Goal: Check status

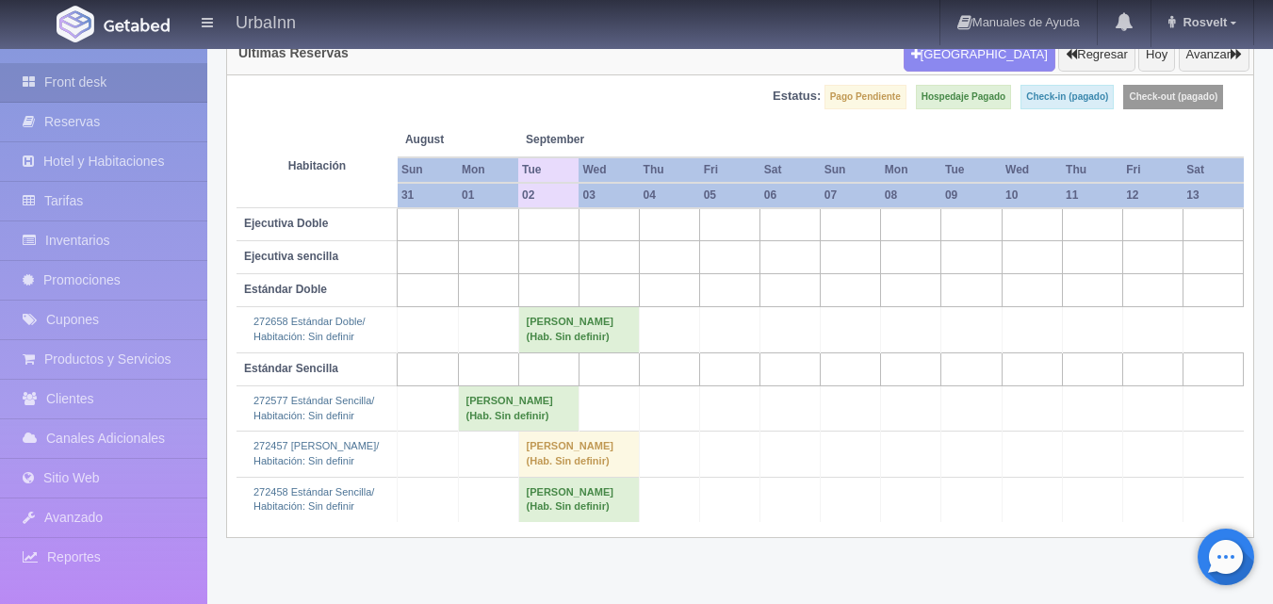
scroll to position [174, 0]
click at [599, 522] on td "AURELIO ORTIZ GALLEGOS (Hab. Sin definir)" at bounding box center [578, 499] width 121 height 45
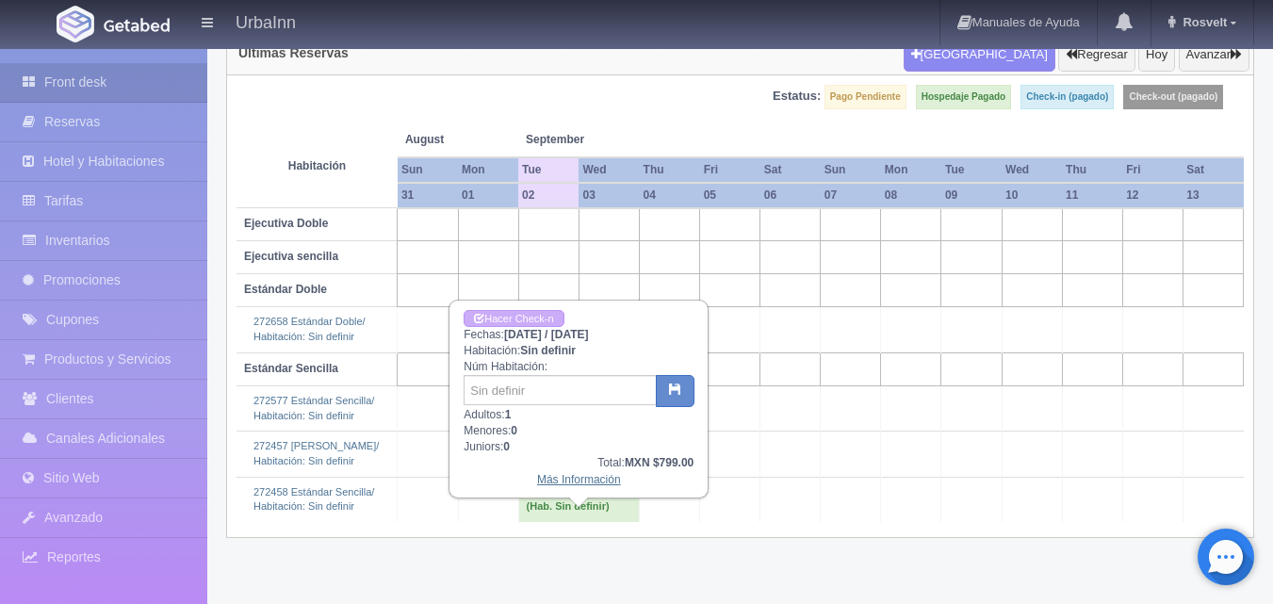
click at [608, 477] on link "Más Información" at bounding box center [579, 479] width 84 height 13
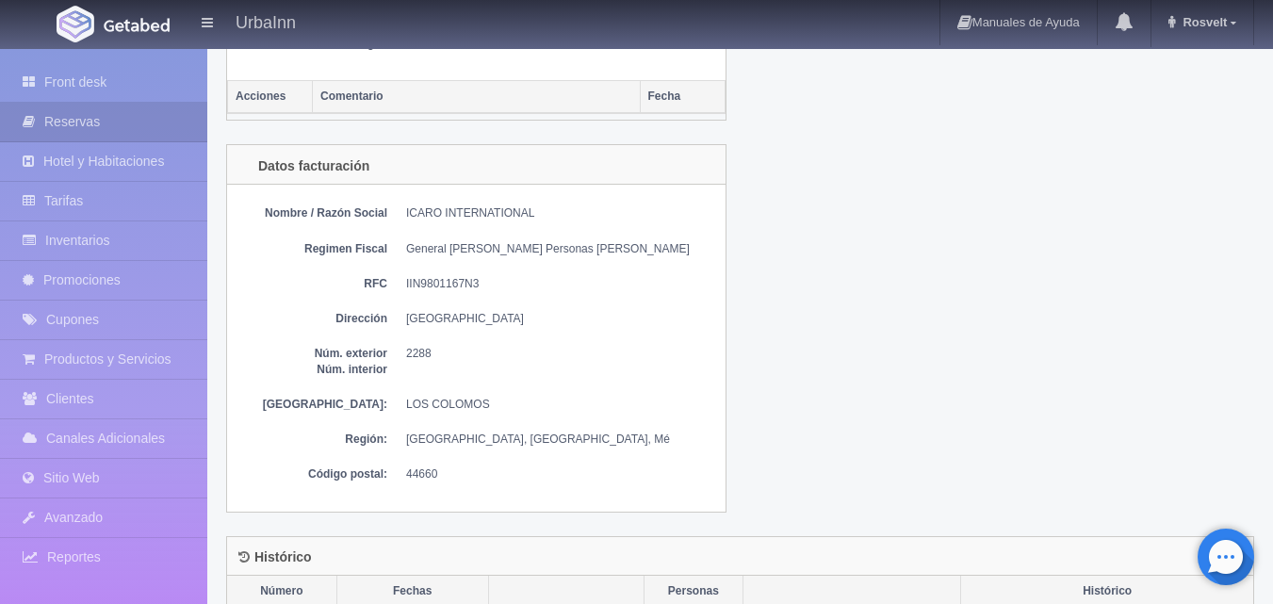
scroll to position [1068, 0]
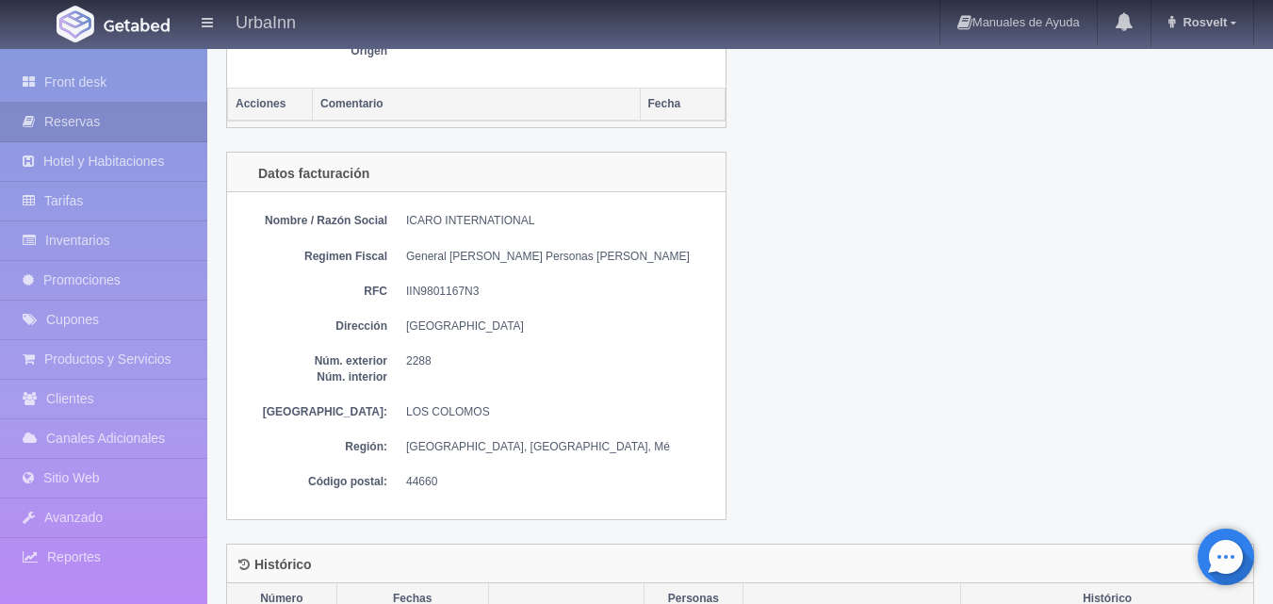
drag, startPoint x: 232, startPoint y: 143, endPoint x: 658, endPoint y: 558, distance: 594.6
drag, startPoint x: 589, startPoint y: 290, endPoint x: 980, endPoint y: 255, distance: 392.7
click at [982, 256] on div "Datos facturación Nombre / Razón Social ICARO INTERNATIONAL Regimen Fiscal Gene…" at bounding box center [740, 347] width 1057 height 391
click at [258, 166] on h4 "Datos facturación" at bounding box center [303, 173] width 131 height 15
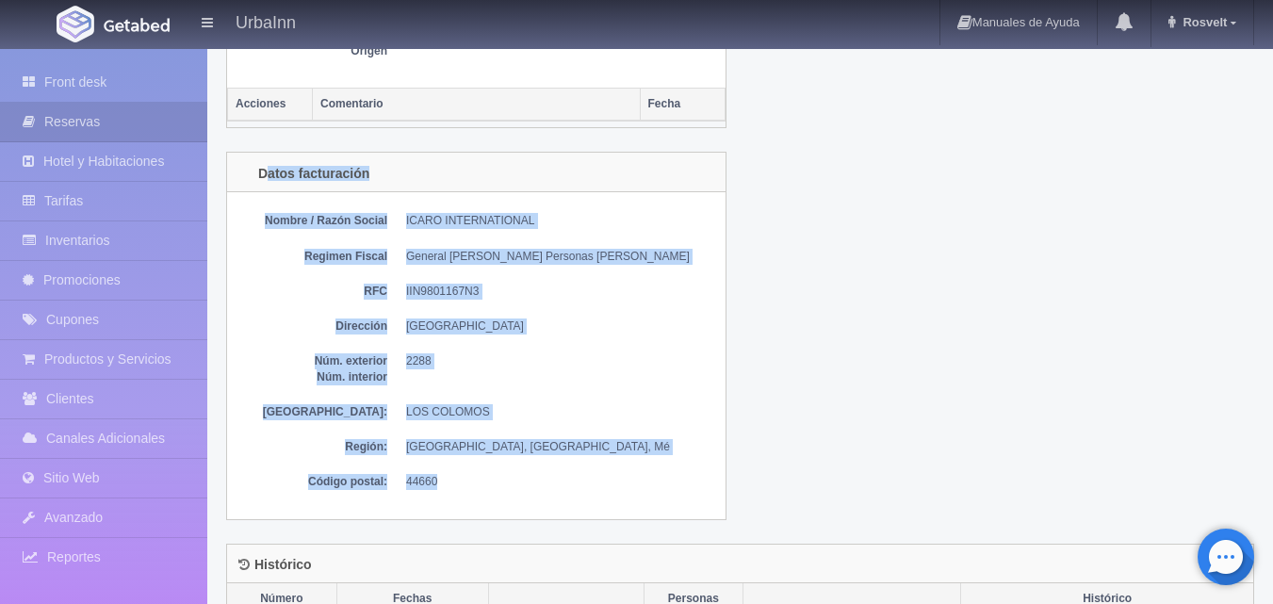
drag, startPoint x: 263, startPoint y: 154, endPoint x: 598, endPoint y: 483, distance: 469.2
click at [598, 483] on div "Datos facturación Nombre / Razón Social ICARO INTERNATIONAL Regimen Fiscal Gene…" at bounding box center [476, 336] width 500 height 368
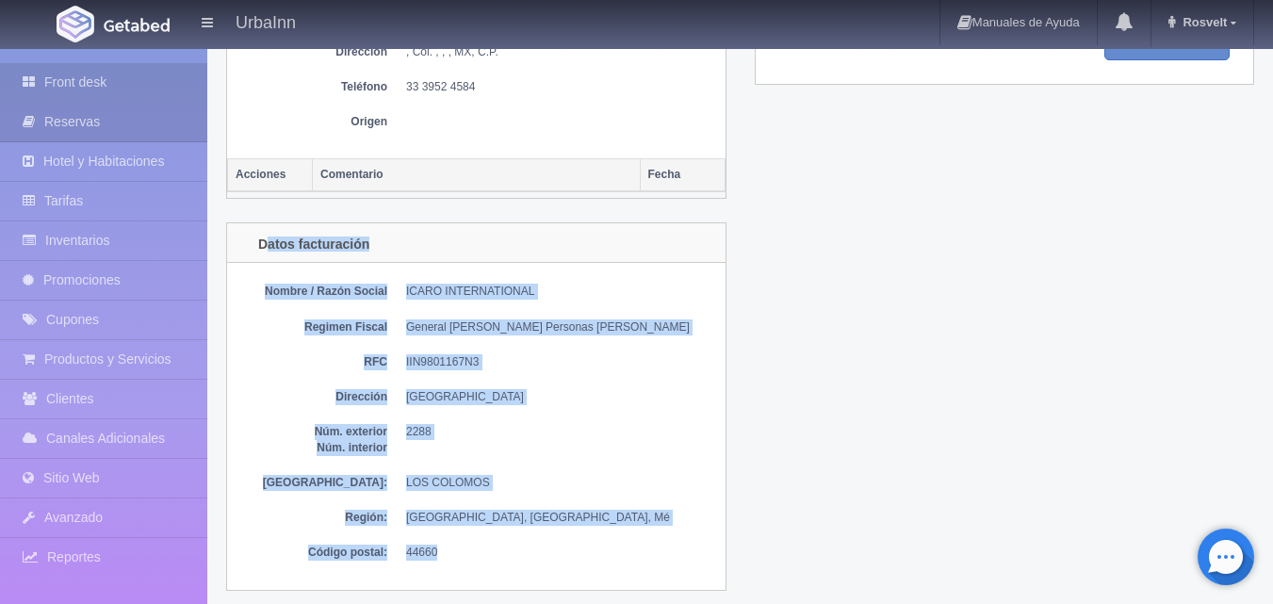
scroll to position [848, 0]
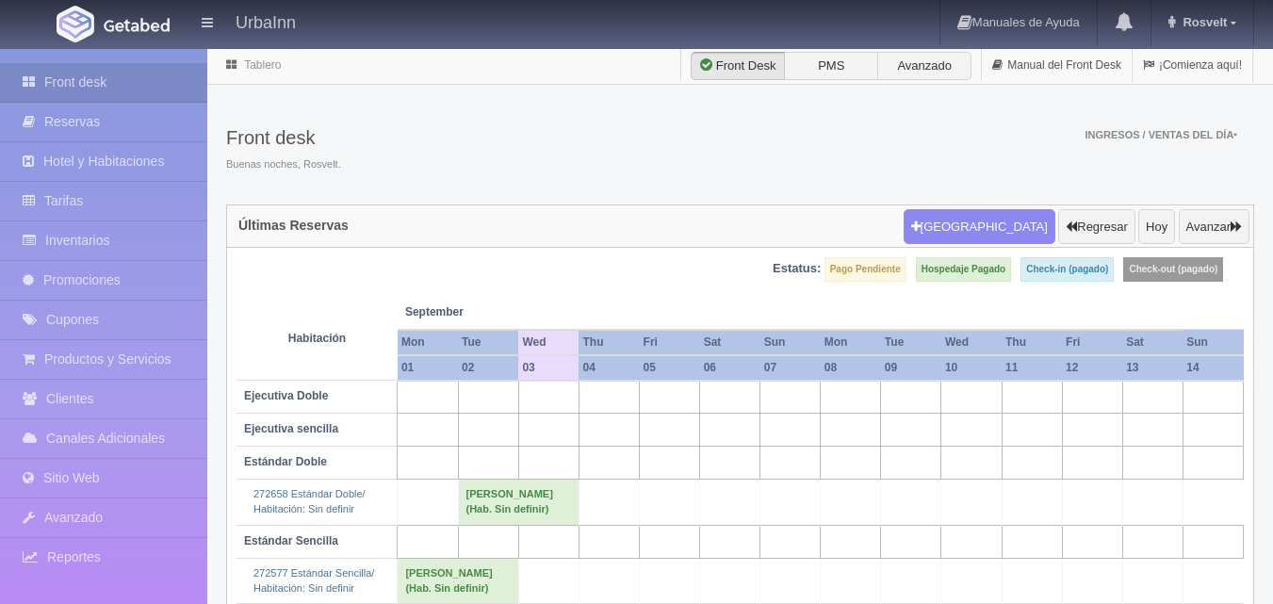
scroll to position [174, 0]
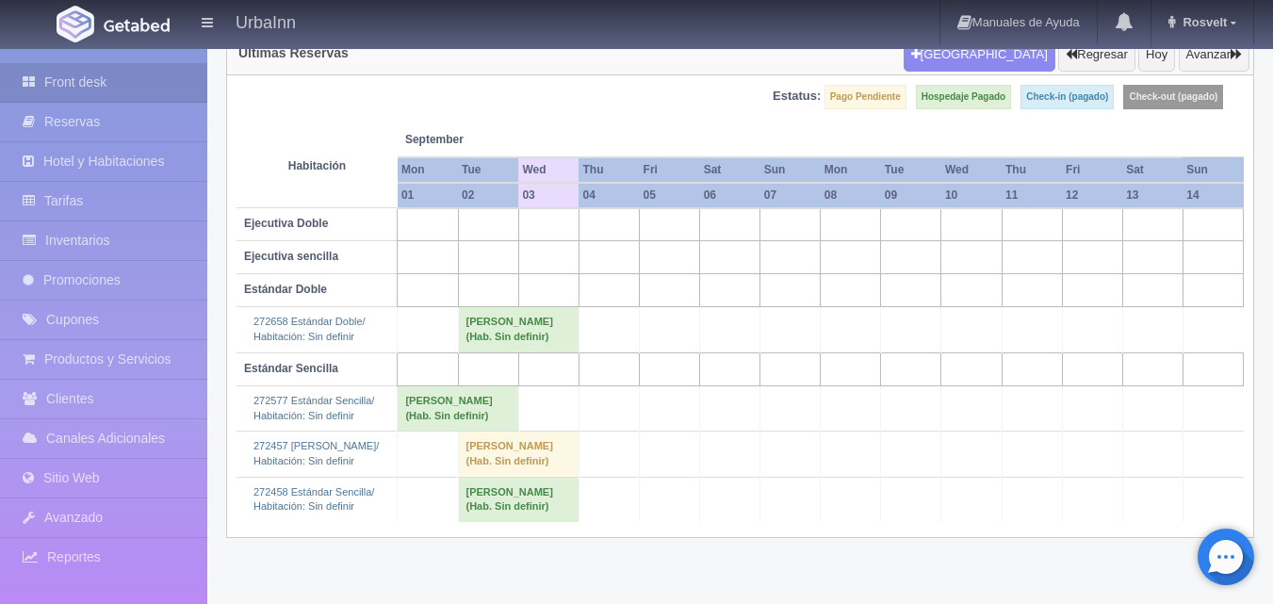
click at [521, 522] on td "AURELIO ORTIZ GALLEGOS (Hab. Sin definir)" at bounding box center [518, 499] width 121 height 45
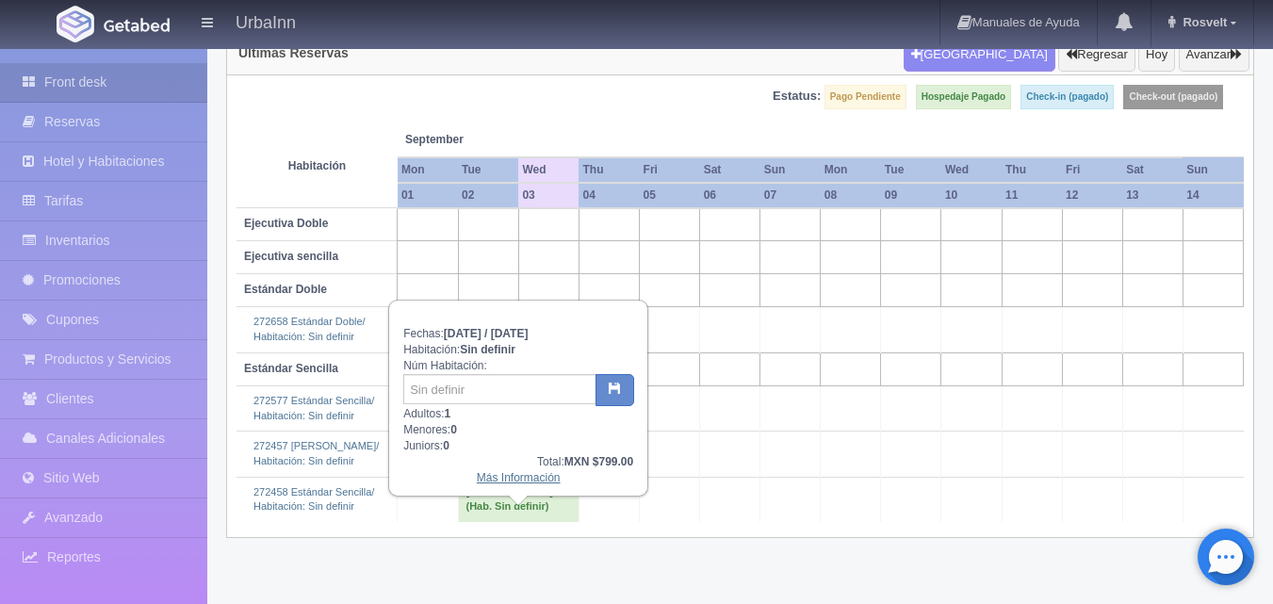
click at [541, 474] on link "Más Información" at bounding box center [519, 477] width 84 height 13
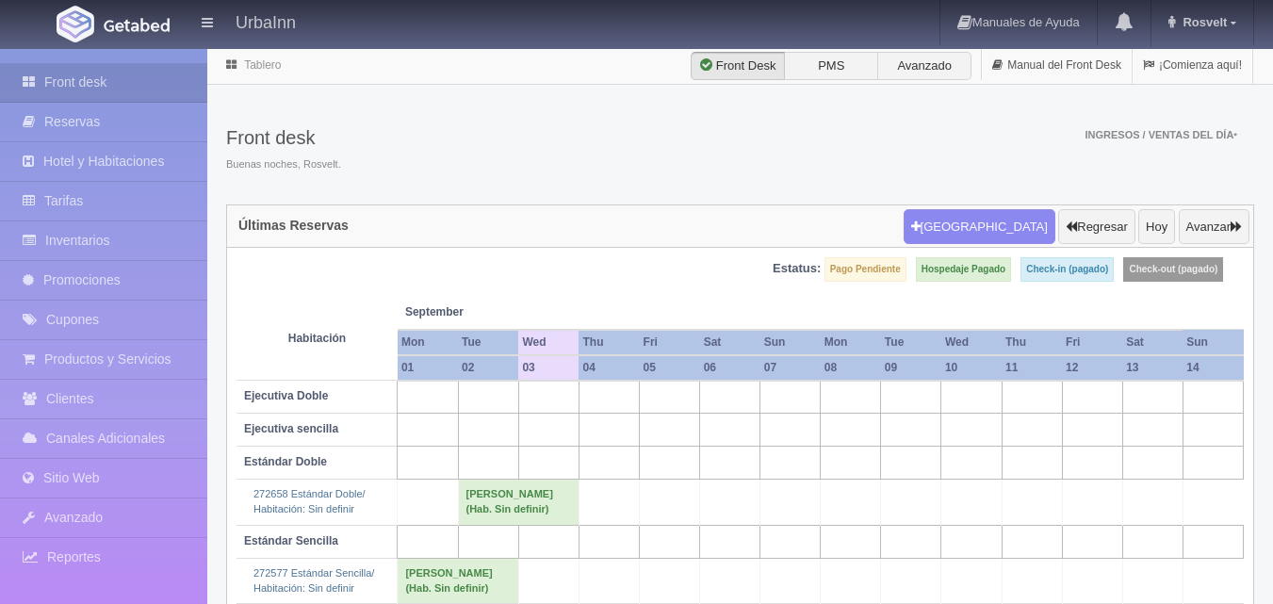
scroll to position [174, 0]
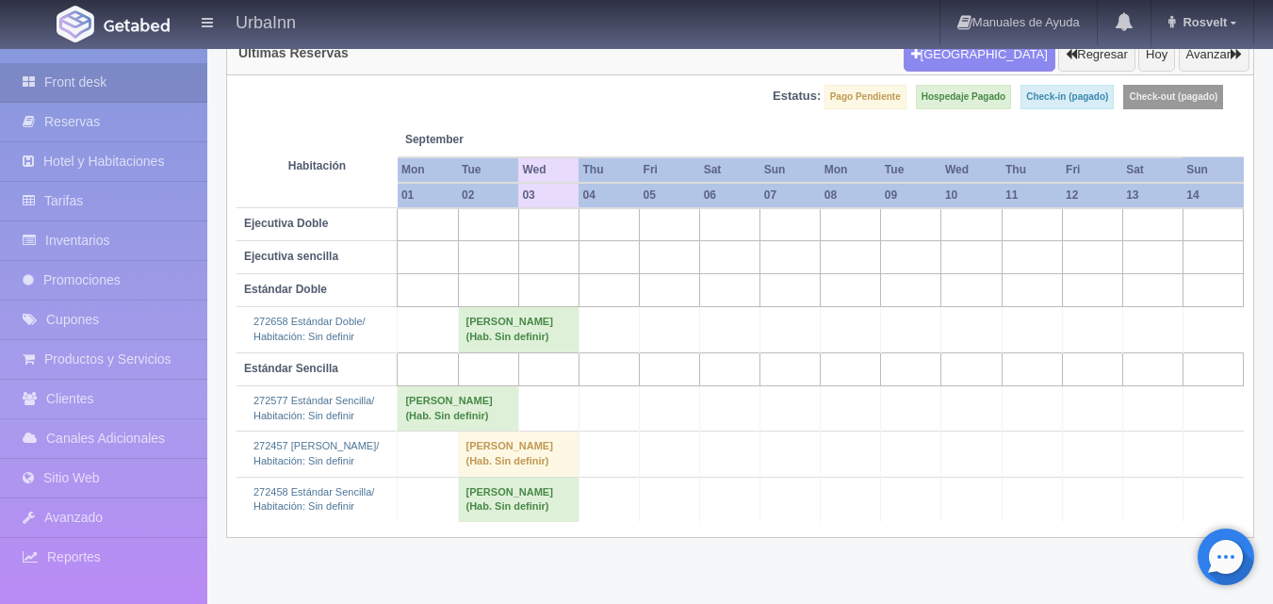
click at [540, 342] on td "OSCAR GARCIA ALMARAZ (Hab. Sin definir)" at bounding box center [518, 329] width 121 height 45
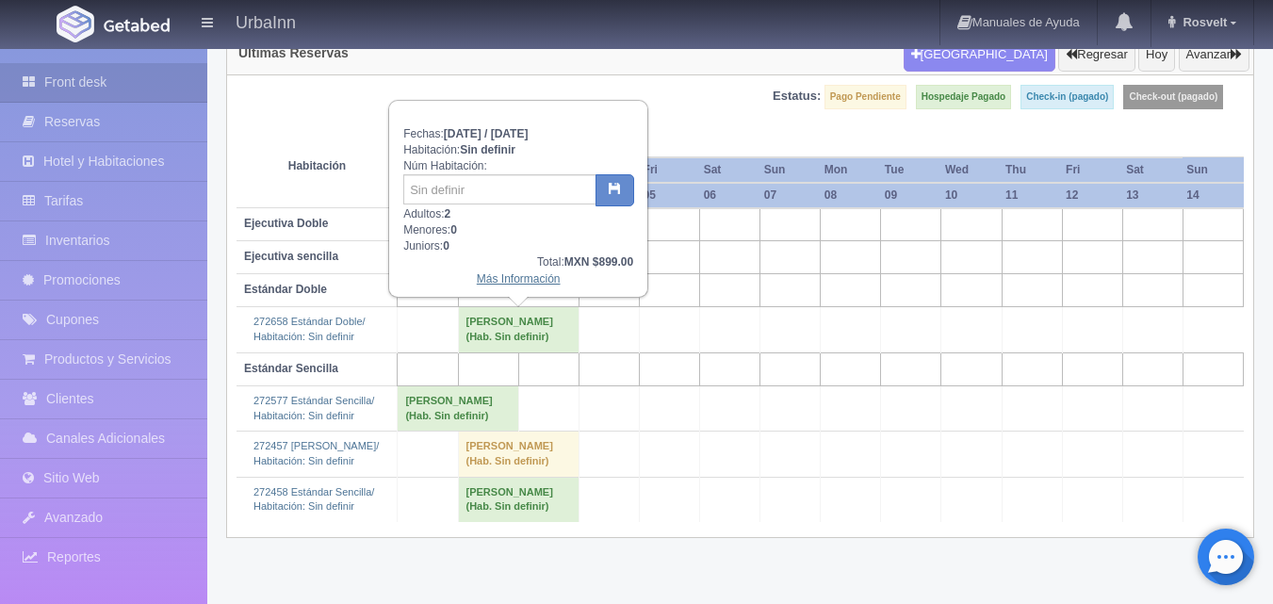
click at [523, 272] on link "Más Información" at bounding box center [519, 278] width 84 height 13
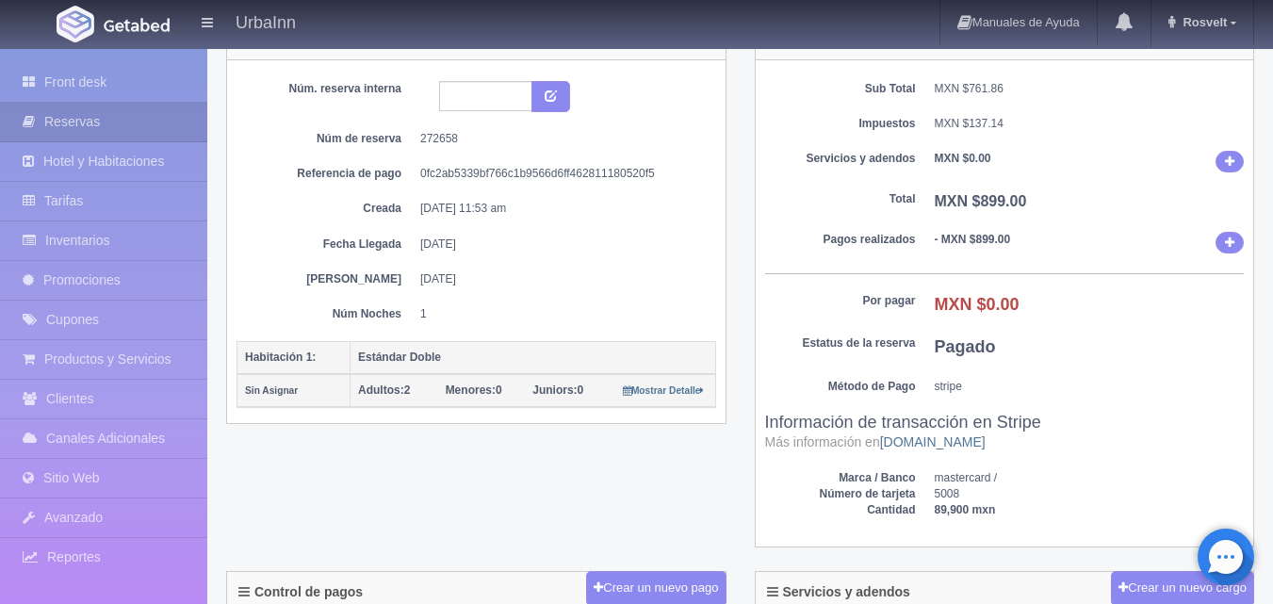
scroll to position [31, 0]
